Goal: Task Accomplishment & Management: Use online tool/utility

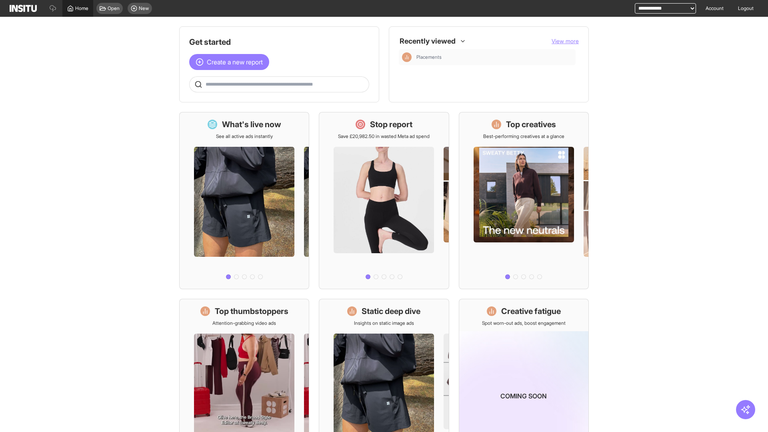
click at [78, 8] on span "Home" at bounding box center [81, 8] width 13 height 6
click at [231, 62] on span "Create a new report" at bounding box center [235, 62] width 56 height 10
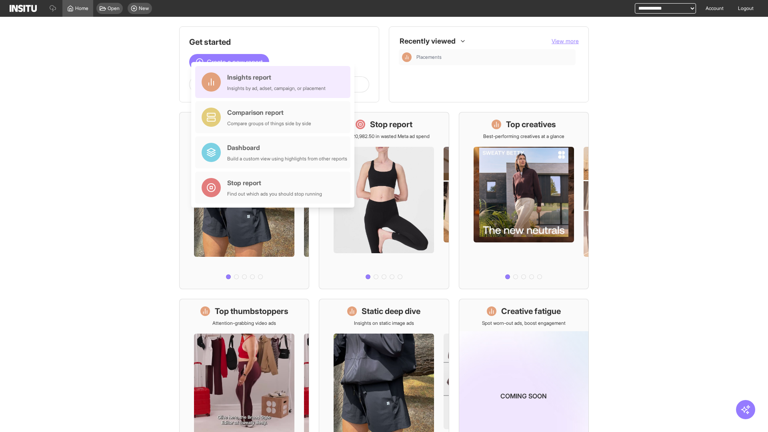
click at [275, 82] on div "Insights report Insights by ad, adset, campaign, or placement" at bounding box center [276, 81] width 98 height 19
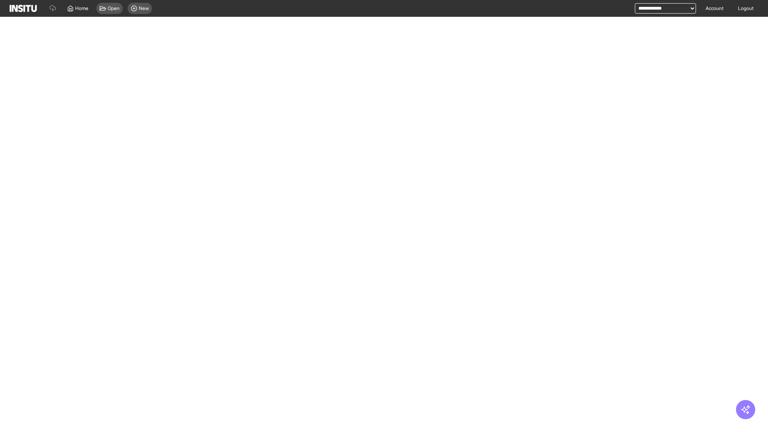
select select "**"
